Goal: Information Seeking & Learning: Learn about a topic

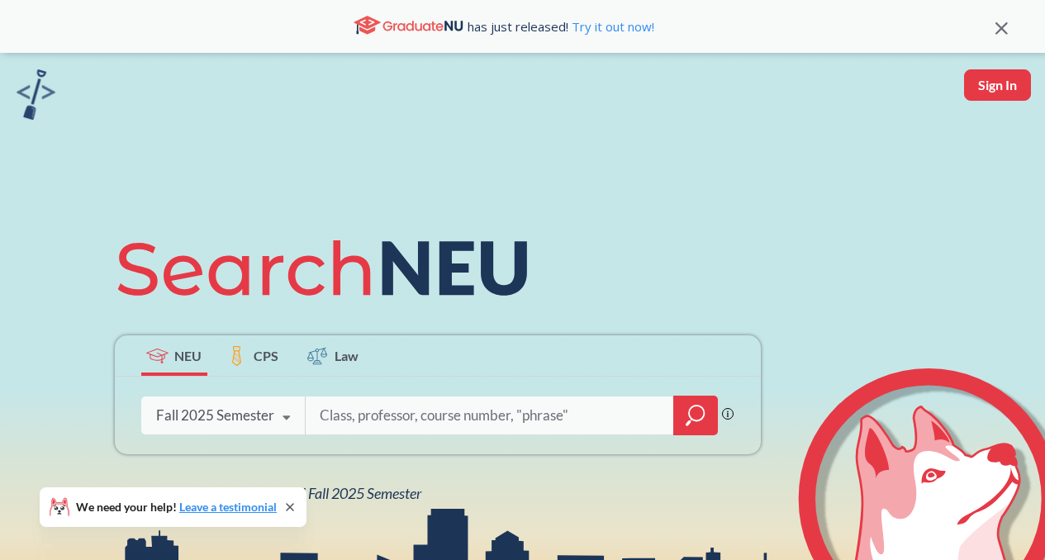
click at [411, 417] on input "search" at bounding box center [490, 415] width 344 height 35
click at [469, 420] on input "search" at bounding box center [490, 415] width 344 height 35
paste input "CS 6120"
drag, startPoint x: 340, startPoint y: 414, endPoint x: 335, endPoint y: 407, distance: 8.8
click at [320, 416] on input "CS 6120" at bounding box center [490, 415] width 344 height 35
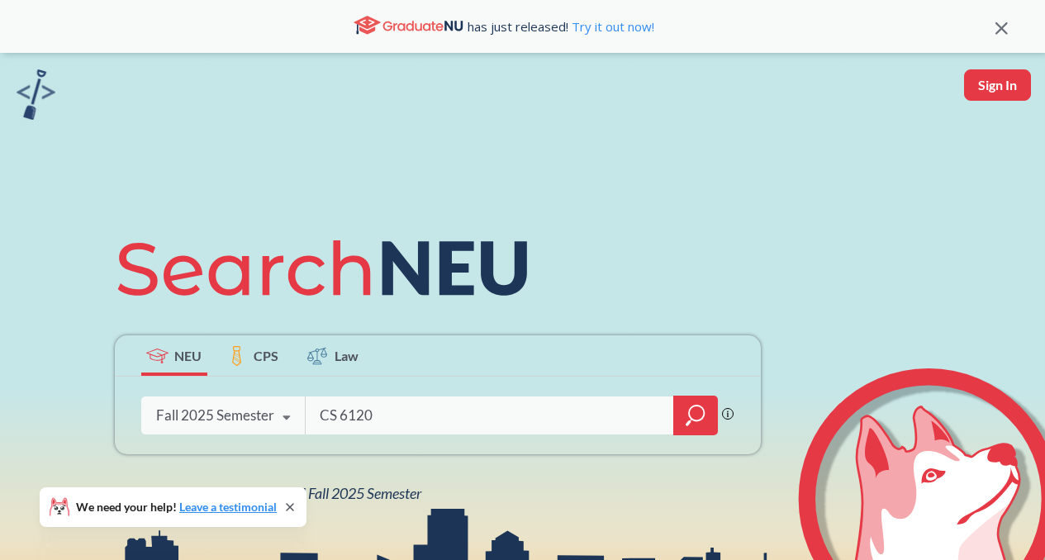
type input "CS 6120"
click at [691, 420] on icon "magnifying glass" at bounding box center [691, 420] width 2 height 2
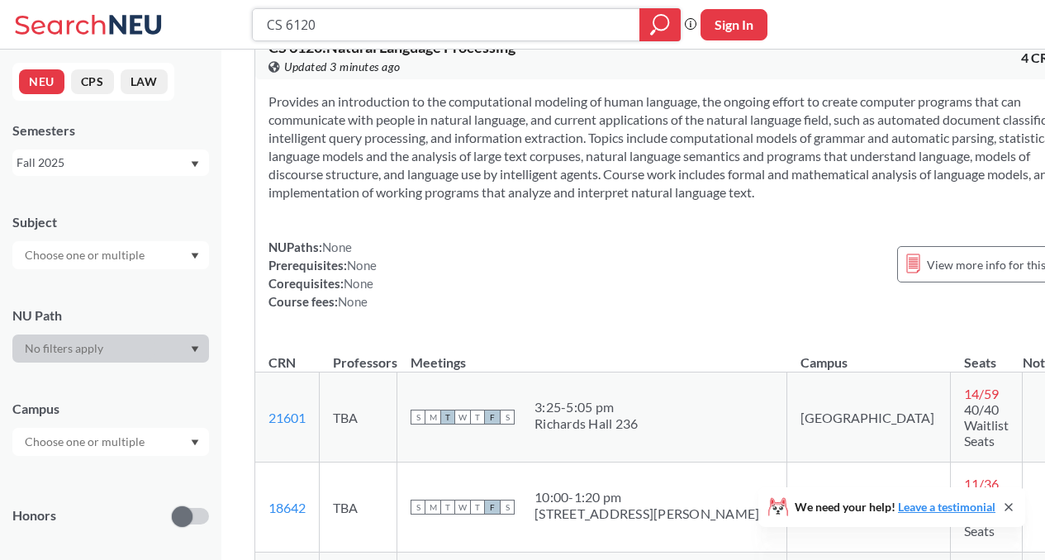
scroll to position [55, 0]
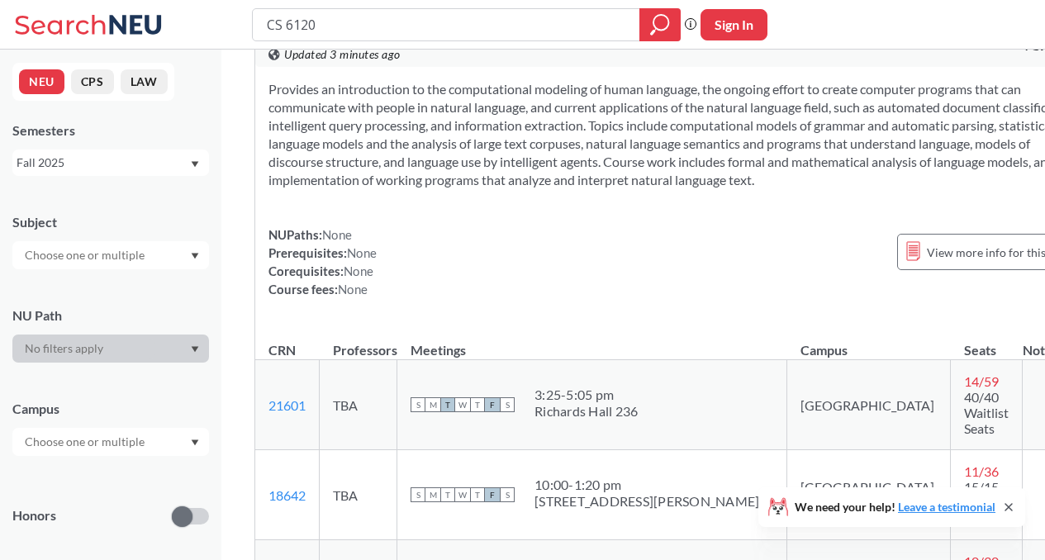
click at [164, 251] on div at bounding box center [110, 255] width 197 height 28
click at [134, 288] on div "CS ( 1 )" at bounding box center [114, 284] width 187 height 18
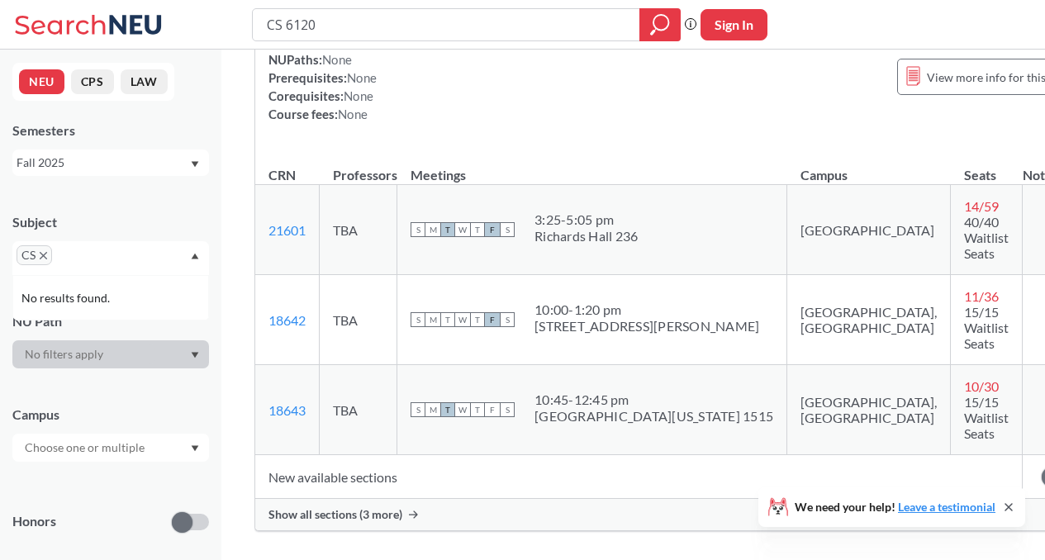
scroll to position [308, 0]
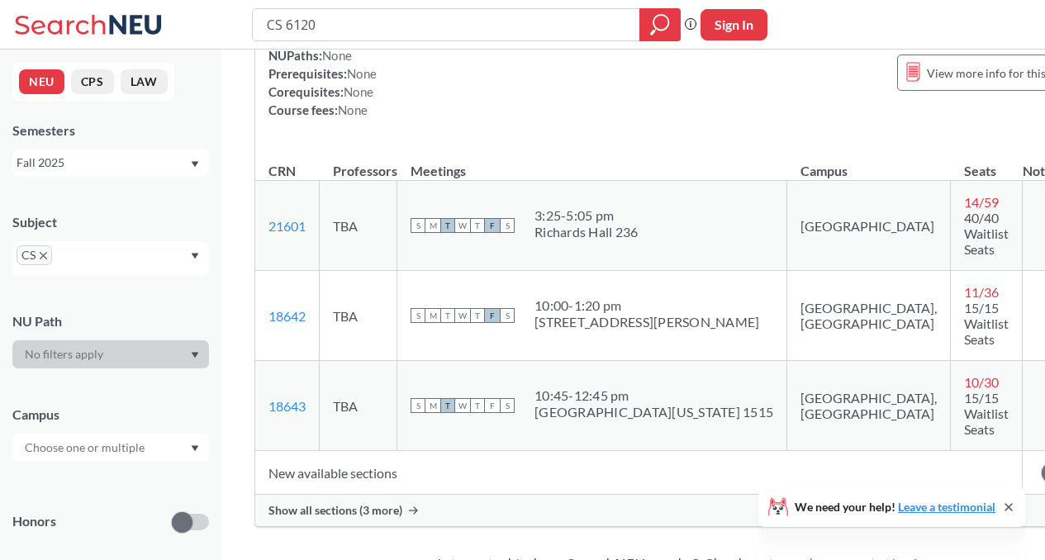
click at [1042, 463] on span at bounding box center [1052, 473] width 21 height 21
click at [1042, 464] on input "checkbox" at bounding box center [1042, 464] width 0 height 0
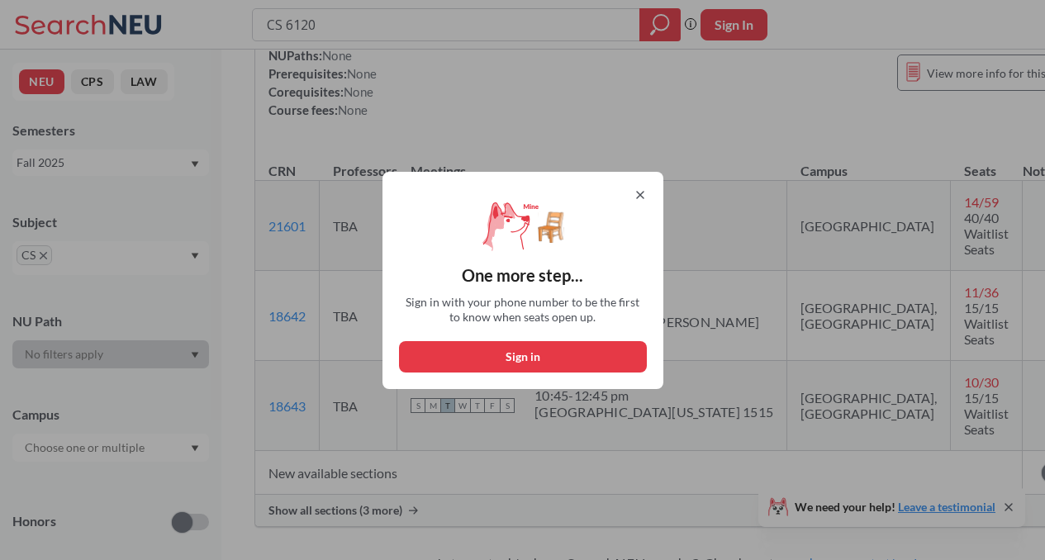
click at [644, 194] on icon at bounding box center [640, 194] width 13 height 13
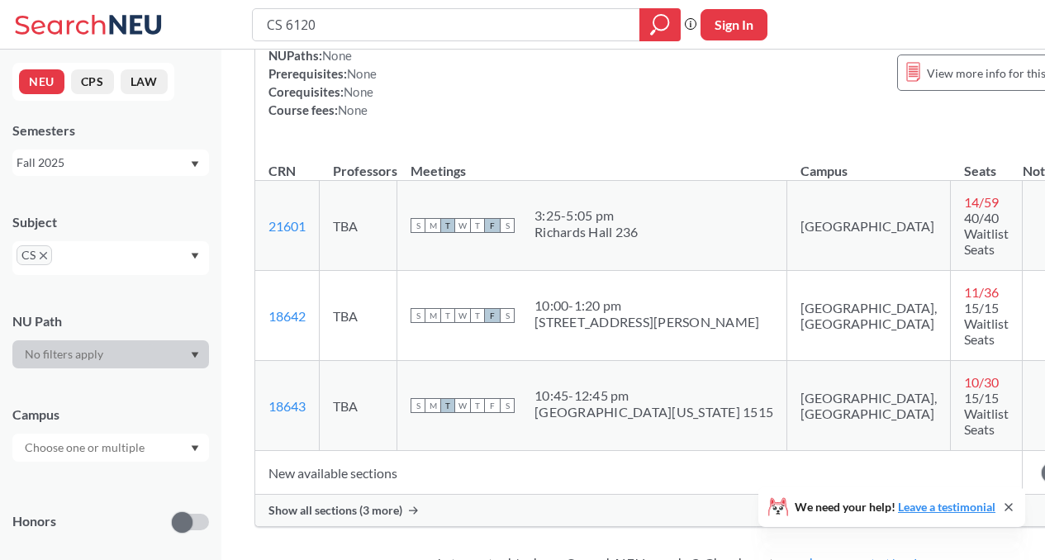
click at [395, 503] on span "Show all sections (3 more)" at bounding box center [336, 510] width 134 height 15
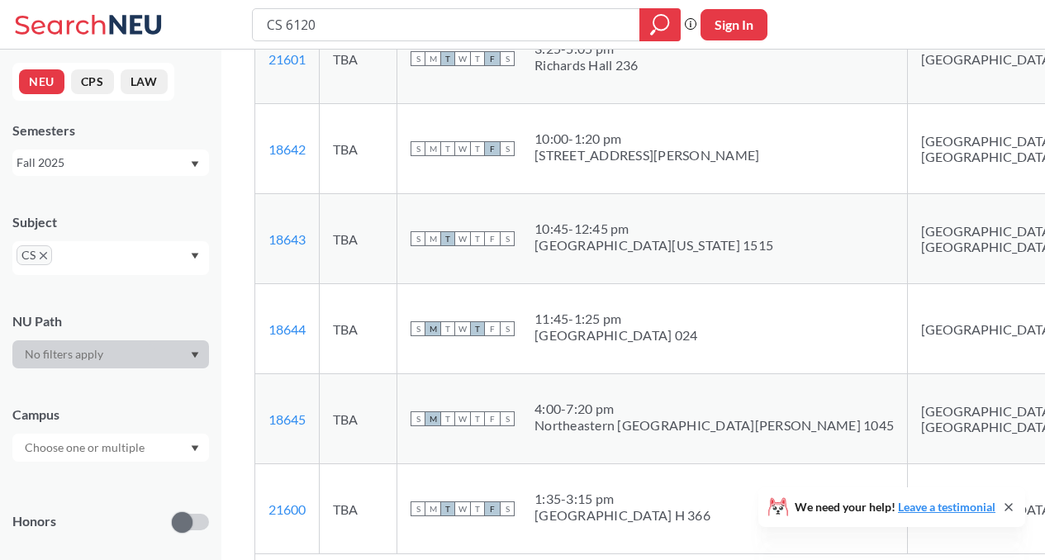
scroll to position [459, 0]
click at [292, 336] on link "18644" at bounding box center [287, 328] width 37 height 16
